Goal: Find specific page/section: Find specific page/section

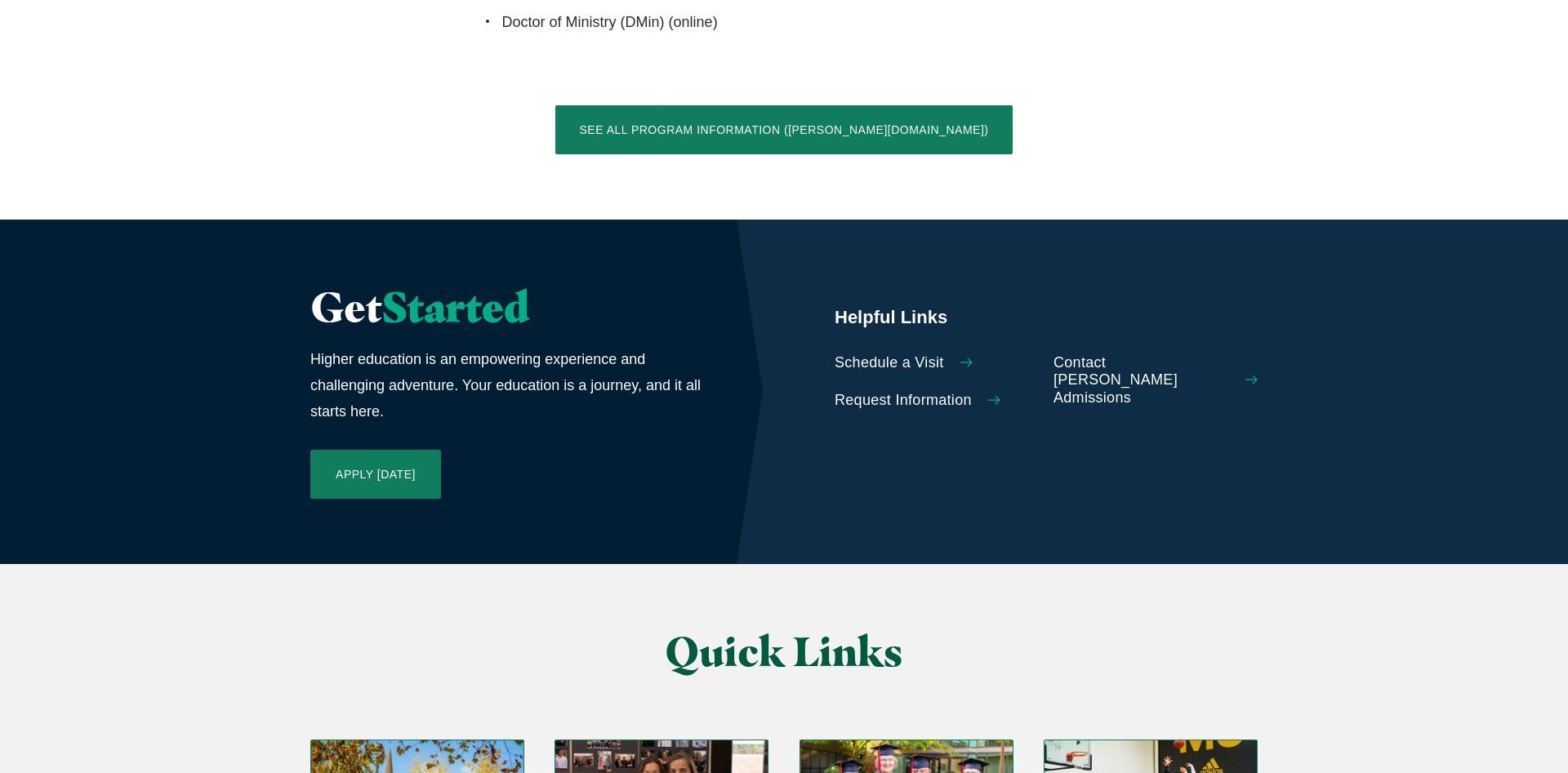
scroll to position [3579, 0]
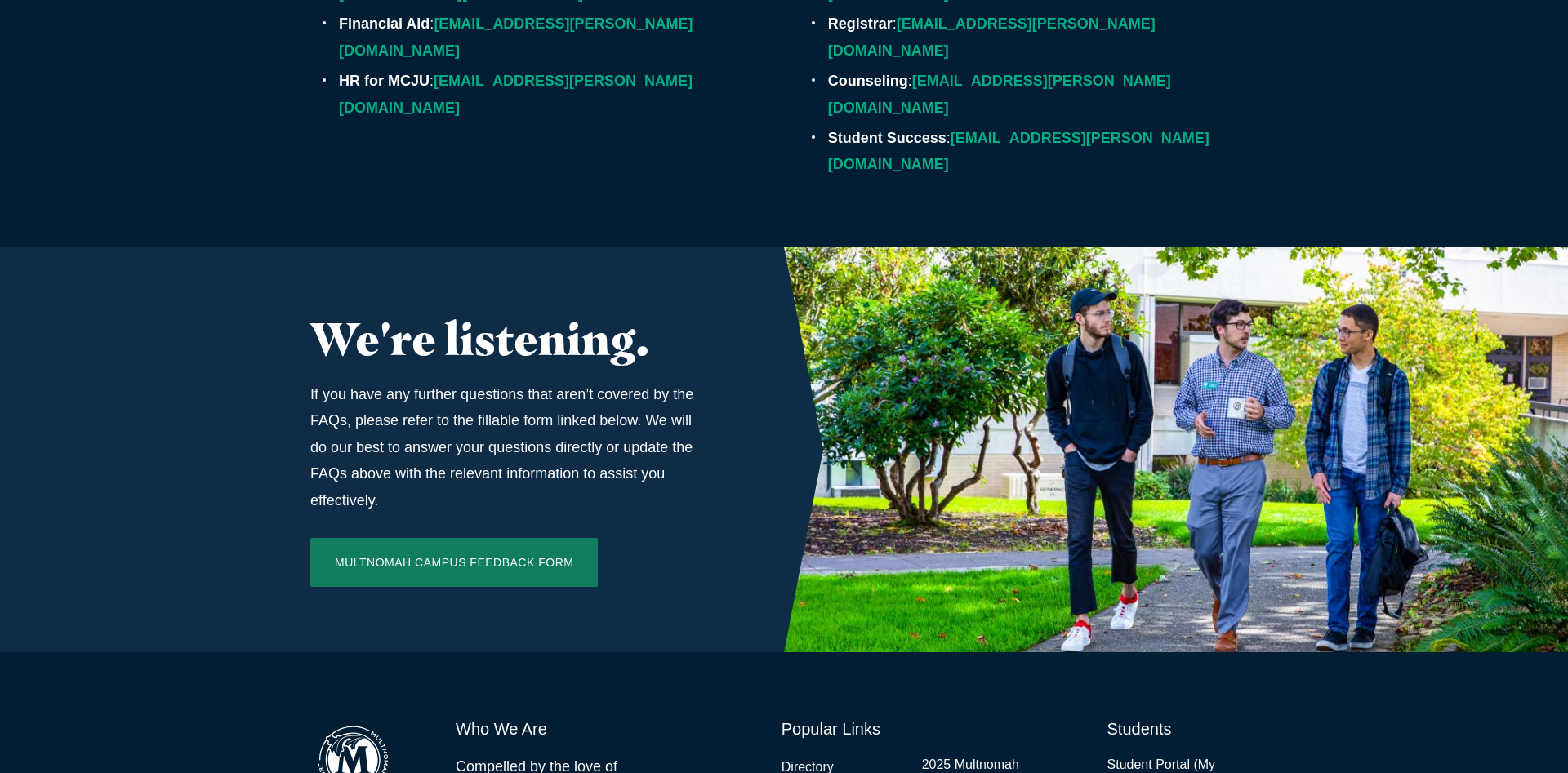
scroll to position [5305, 0]
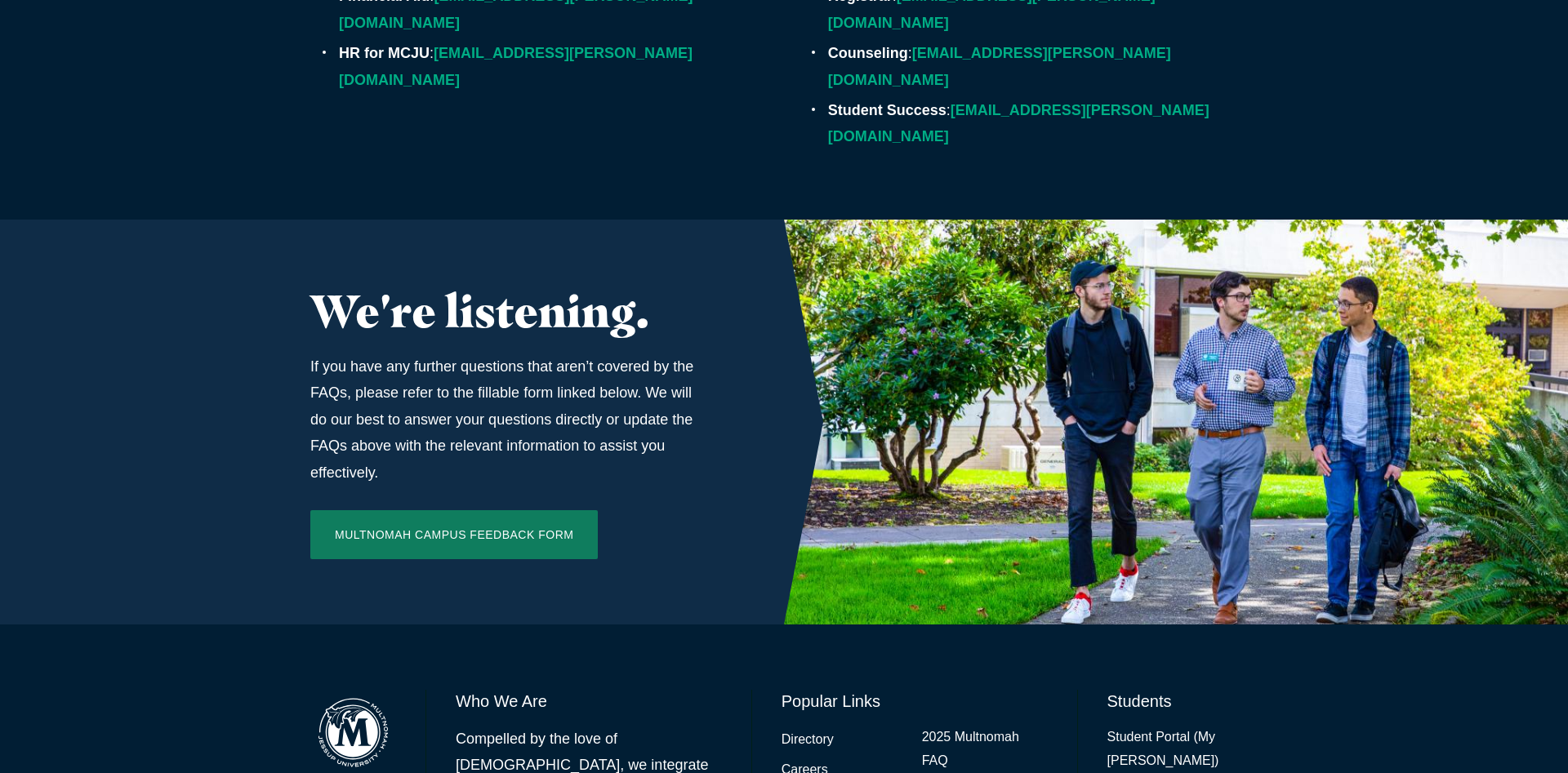
drag, startPoint x: 591, startPoint y: 510, endPoint x: 606, endPoint y: 562, distance: 54.1
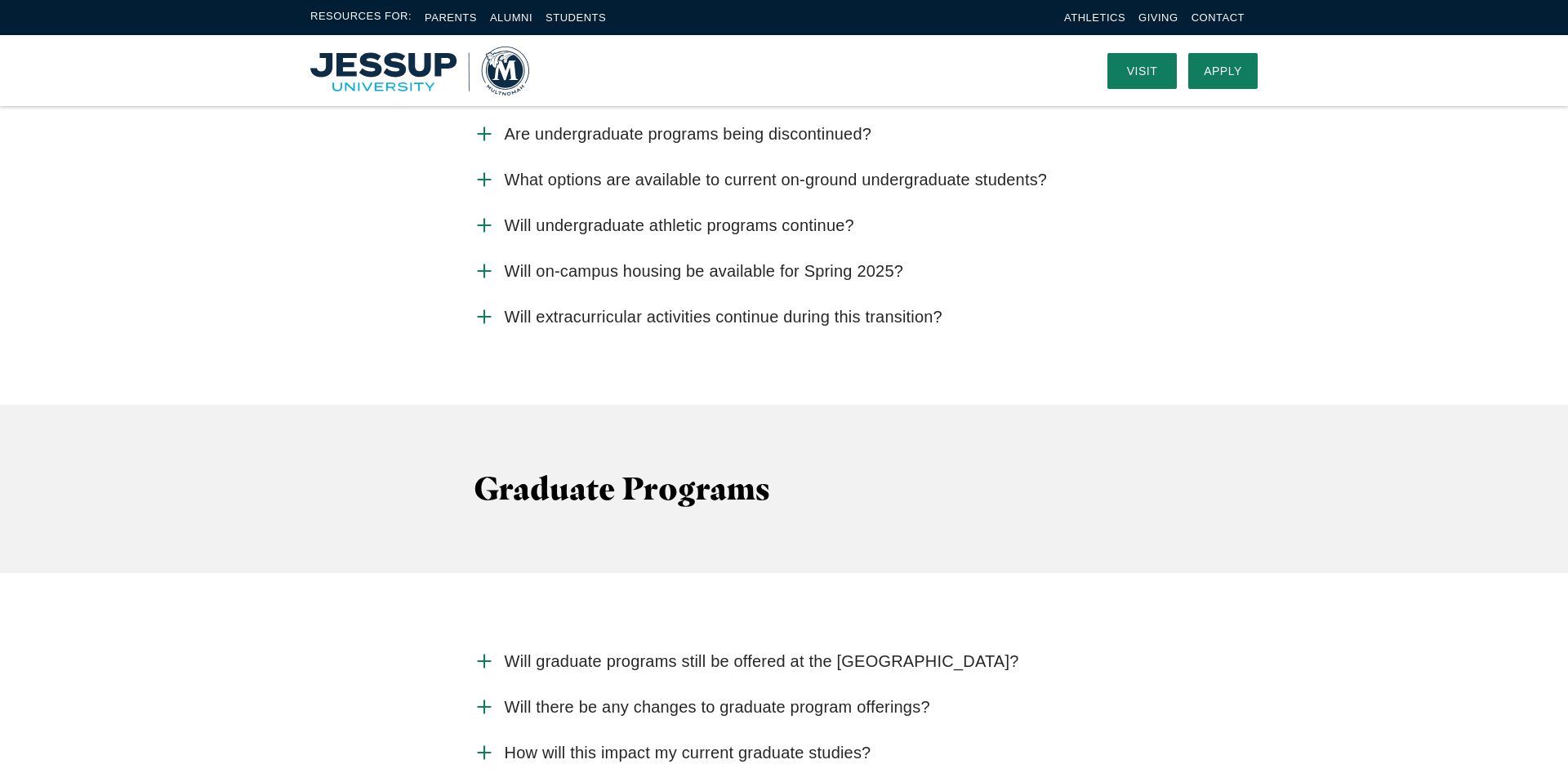
scroll to position [1808, 0]
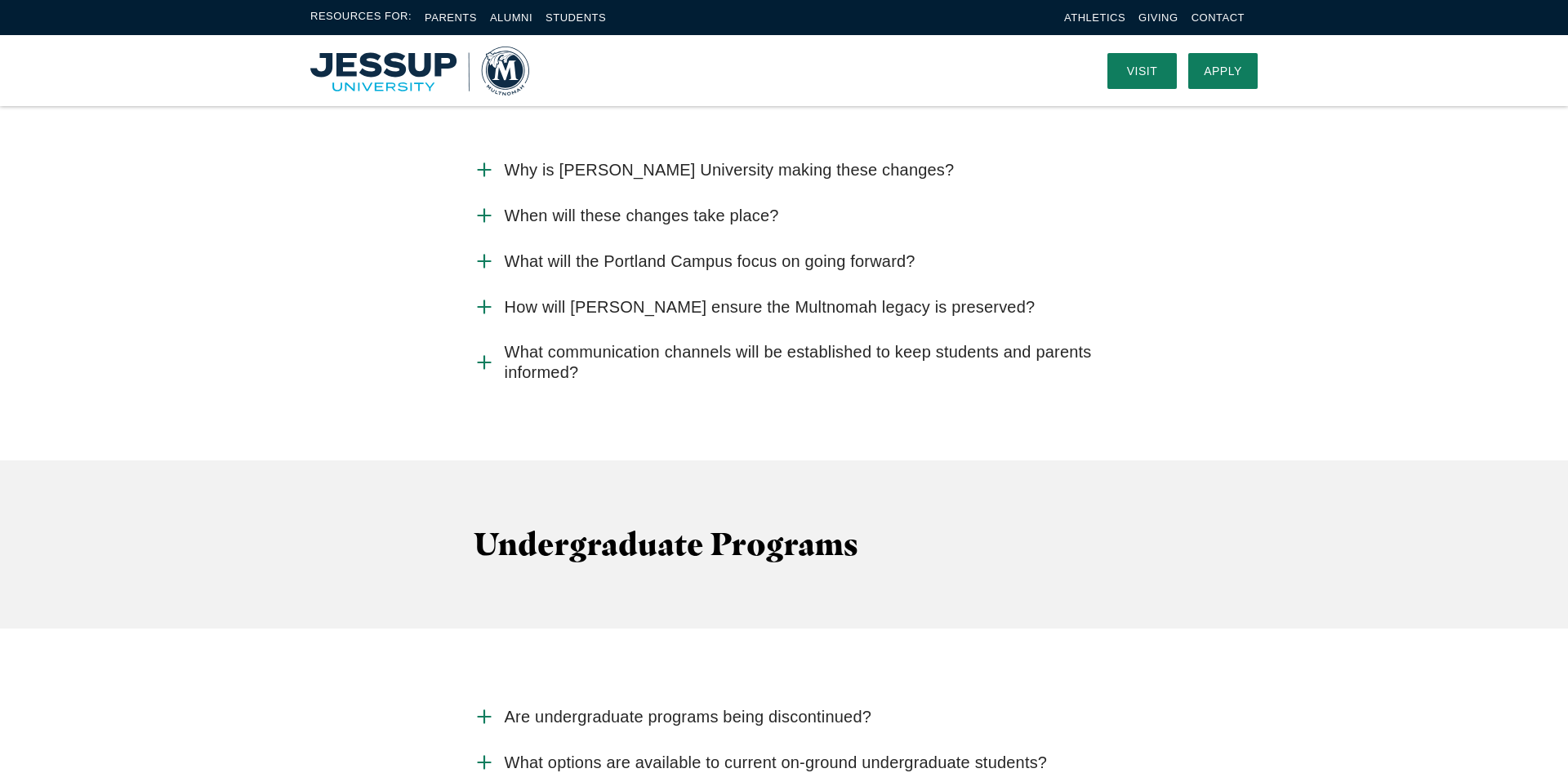
click at [397, 74] on img "Home" at bounding box center [419, 71] width 219 height 49
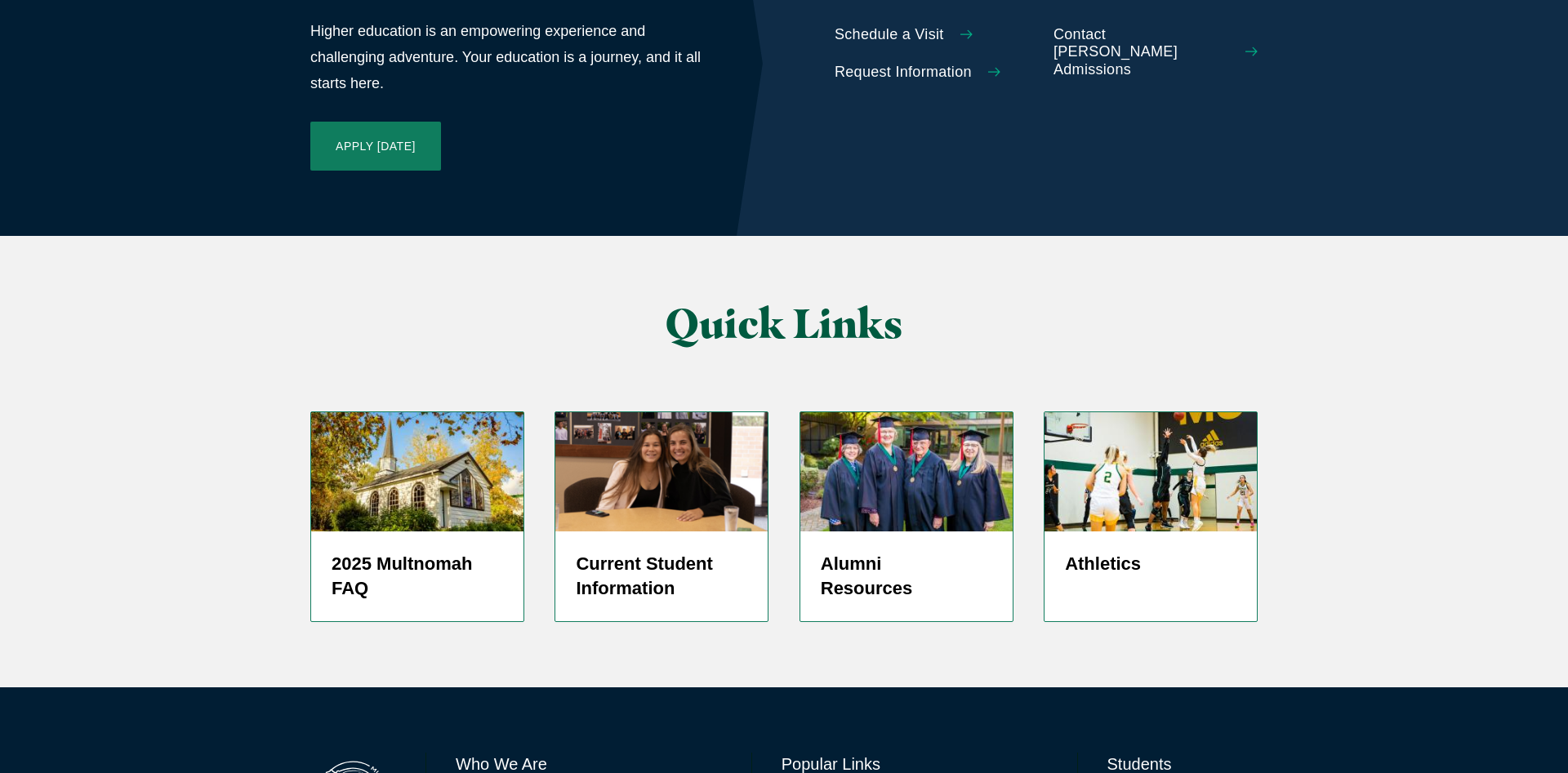
scroll to position [3853, 0]
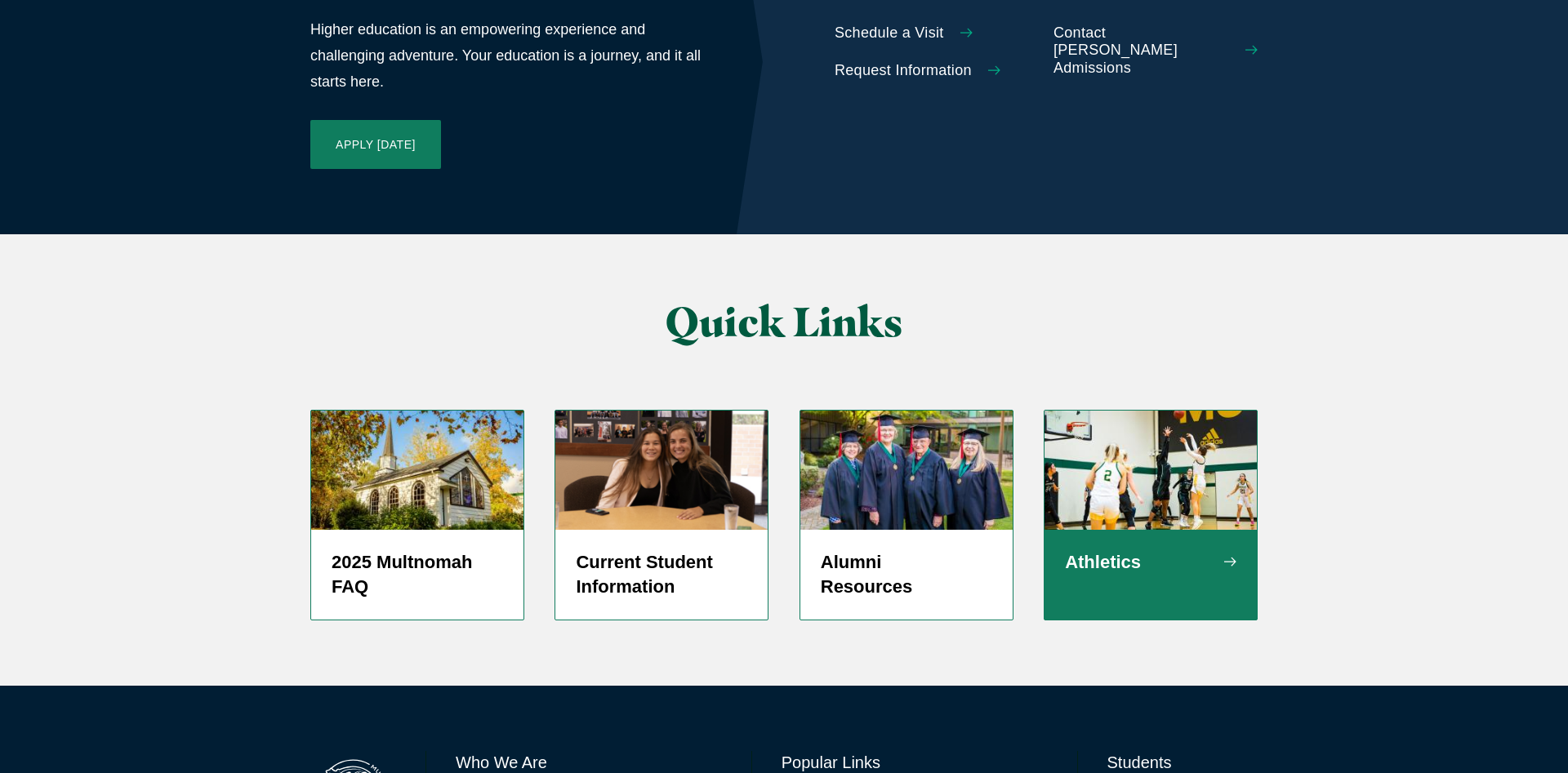
click at [1168, 530] on div "Athletics" at bounding box center [1151, 574] width 213 height 89
